Goal: Information Seeking & Learning: Learn about a topic

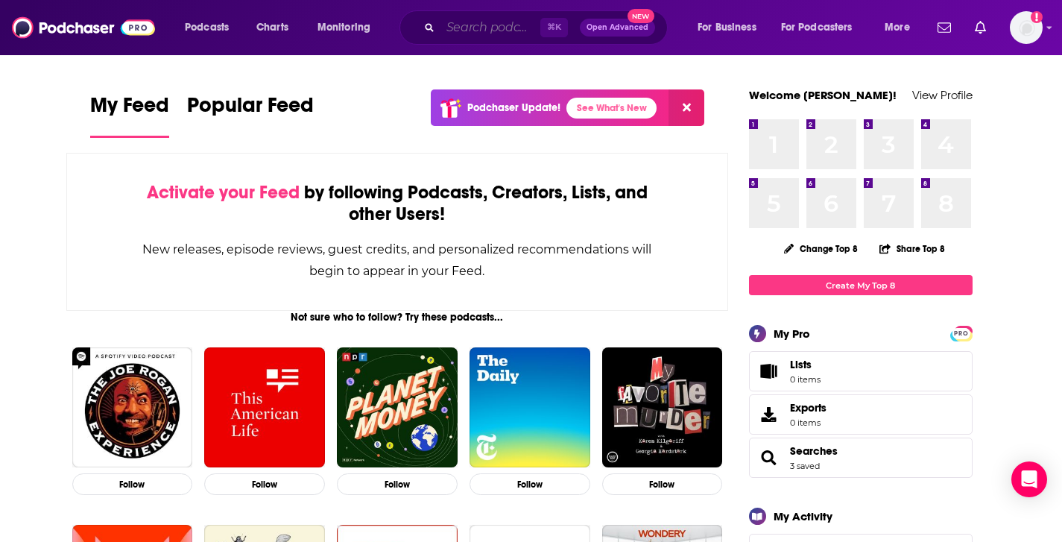
click at [500, 26] on input "Search podcasts, credits, & more..." at bounding box center [490, 28] width 100 height 24
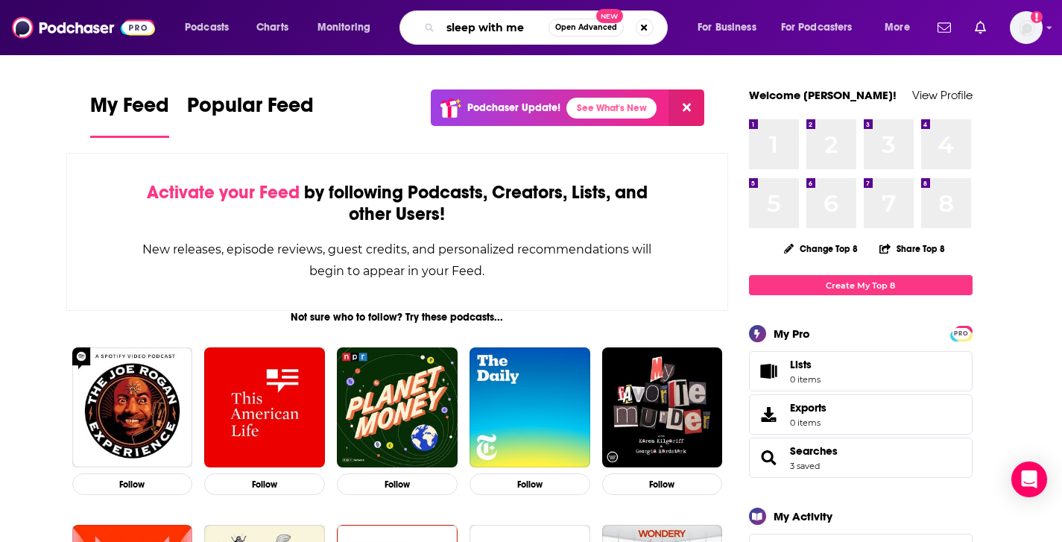
type input "sleep with me"
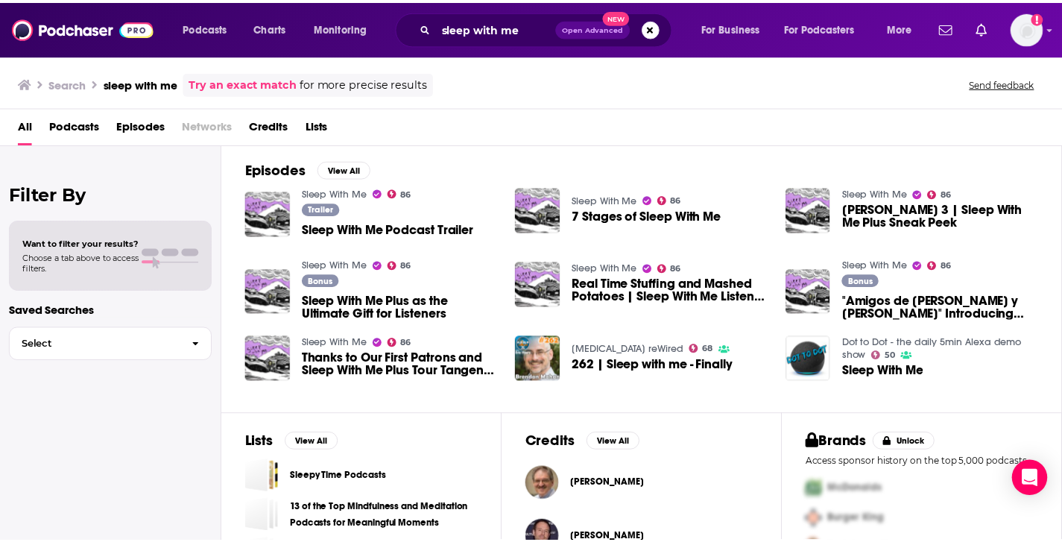
scroll to position [215, 0]
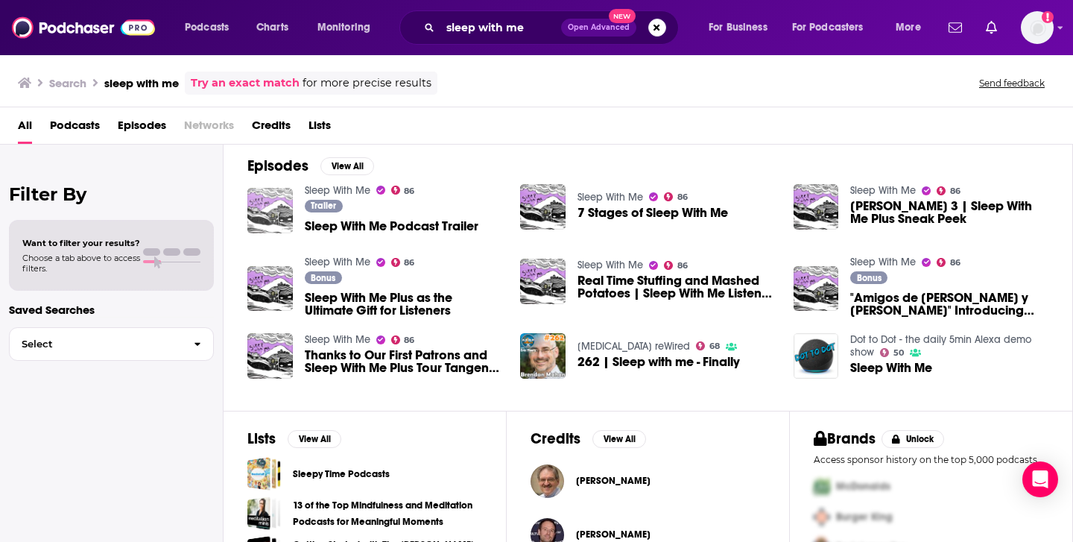
click at [285, 215] on img "Sleep With Me Podcast Trailer" at bounding box center [269, 210] width 45 height 45
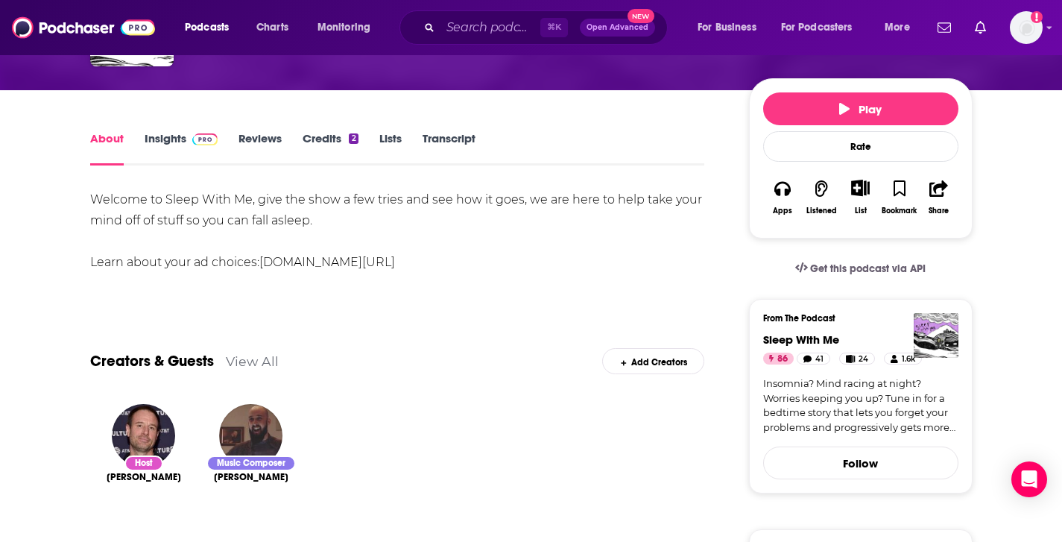
scroll to position [16, 0]
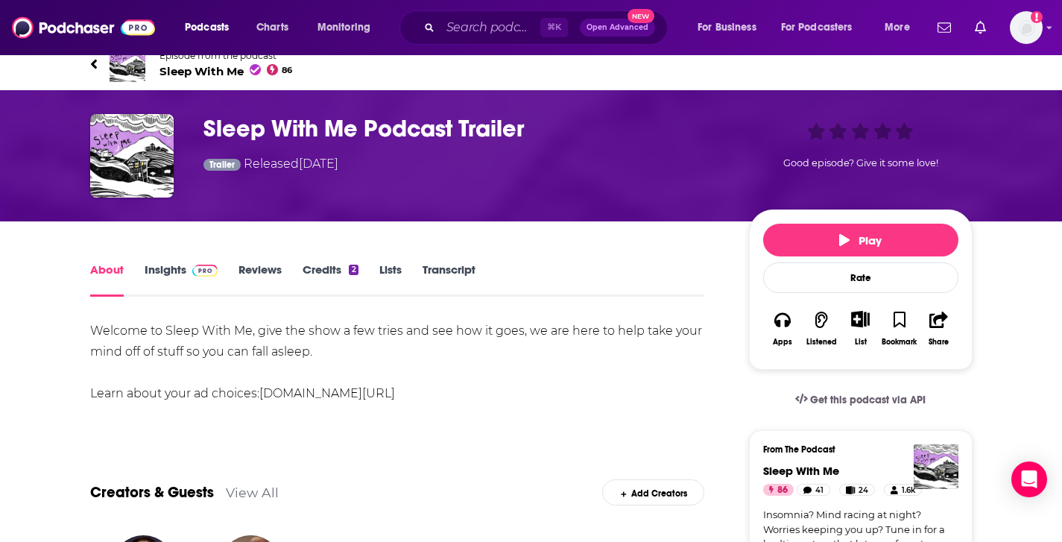
click at [170, 267] on link "Insights" at bounding box center [182, 279] width 74 height 34
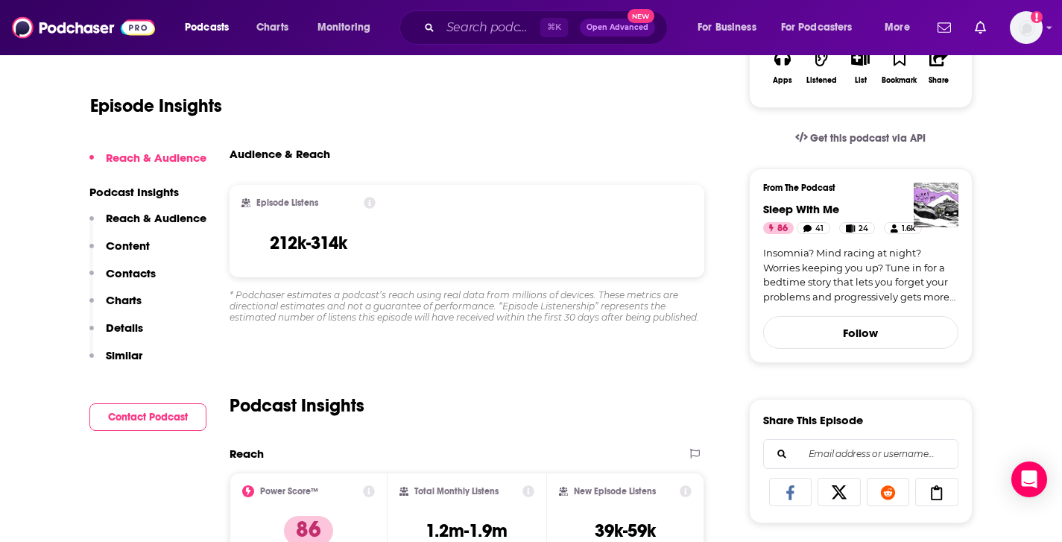
scroll to position [133, 0]
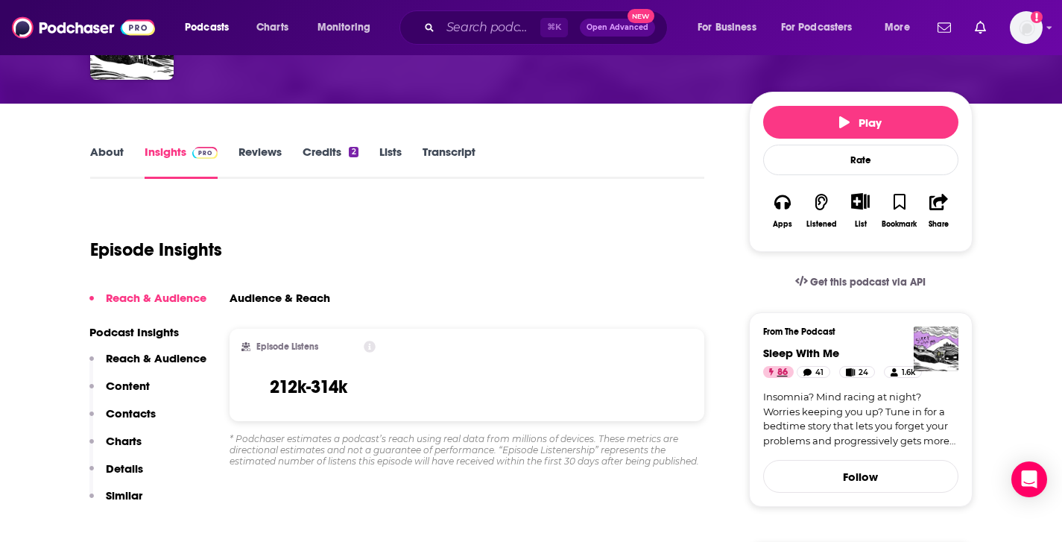
click at [781, 369] on span "86" at bounding box center [782, 372] width 10 height 15
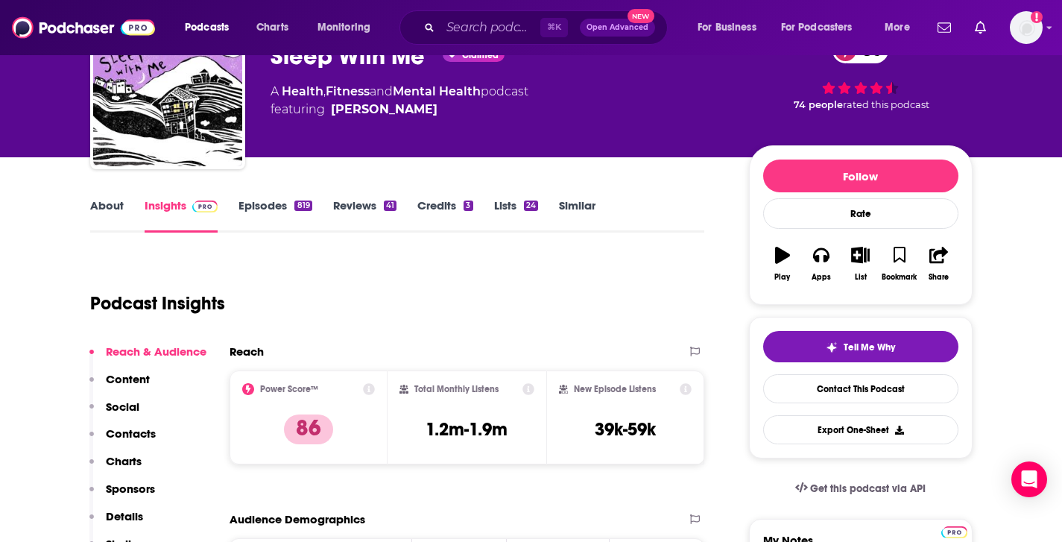
scroll to position [254, 0]
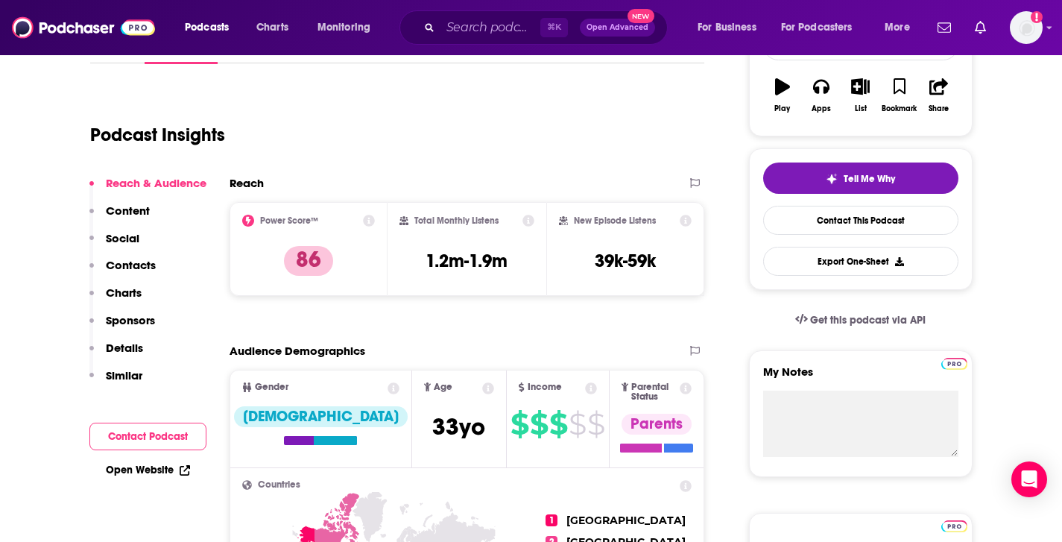
click at [139, 212] on p "Content" at bounding box center [128, 210] width 44 height 14
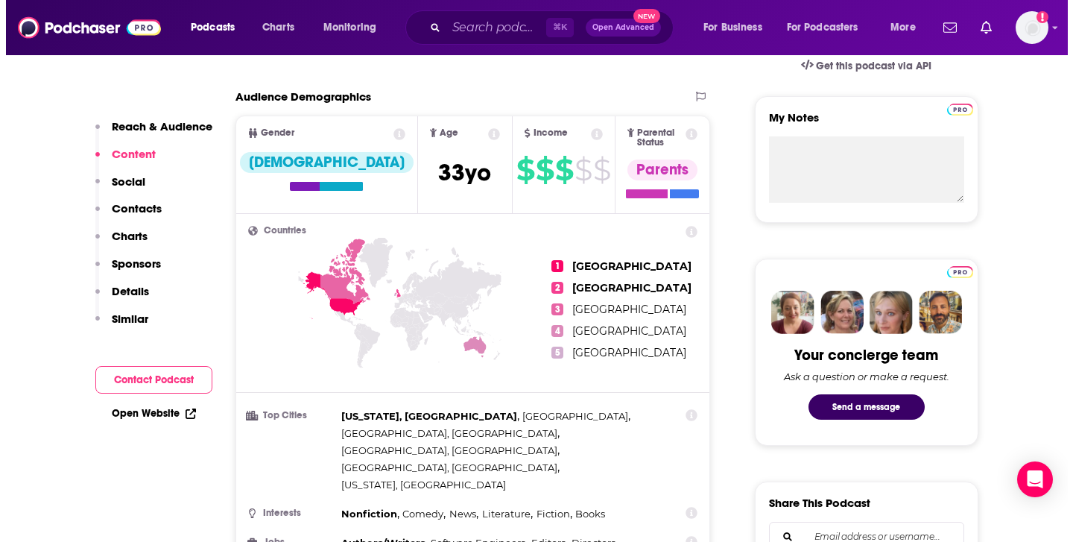
scroll to position [499, 0]
